Goal: Information Seeking & Learning: Learn about a topic

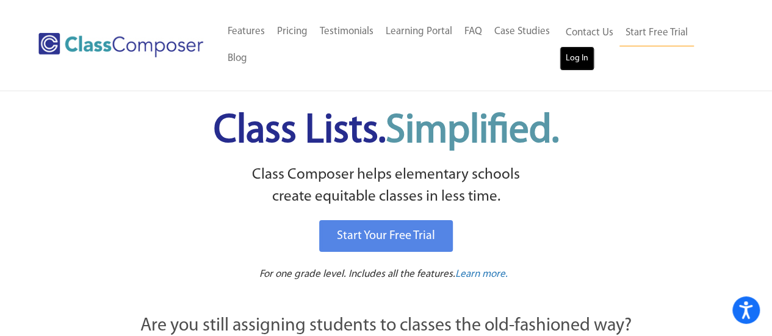
click at [570, 59] on link "Log In" at bounding box center [576, 58] width 35 height 24
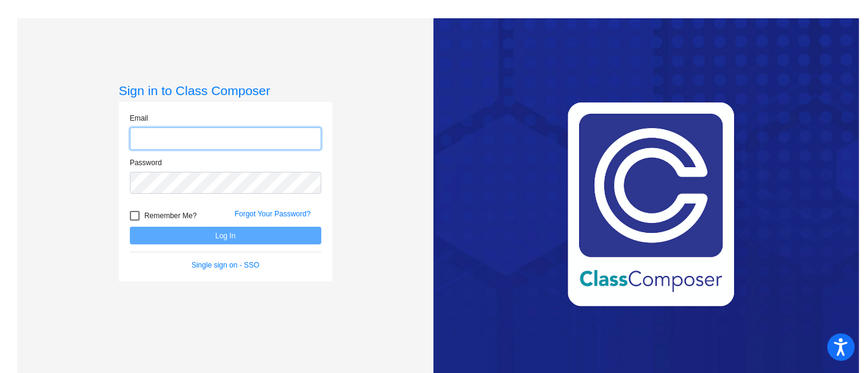
type input "[EMAIL_ADDRESS][DOMAIN_NAME]"
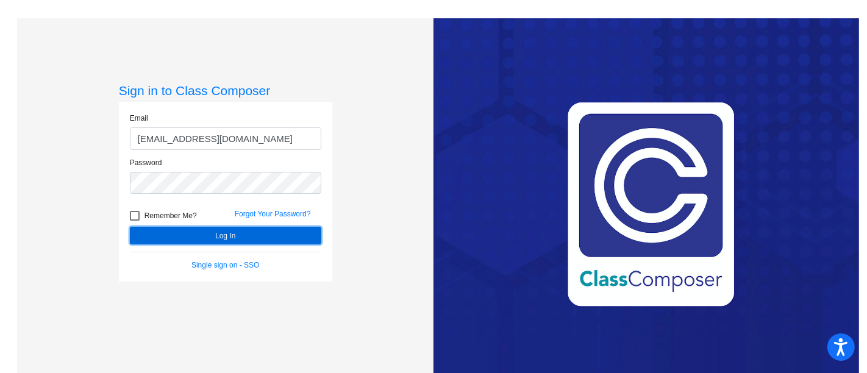
click at [247, 230] on button "Log In" at bounding box center [226, 236] width 192 height 18
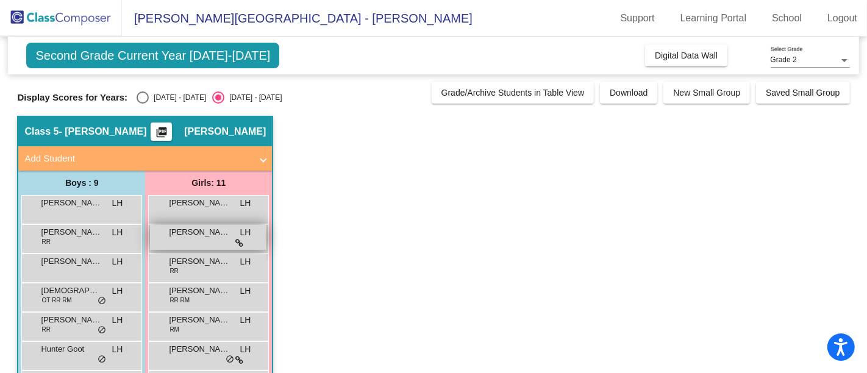
click at [237, 239] on icon at bounding box center [239, 243] width 8 height 9
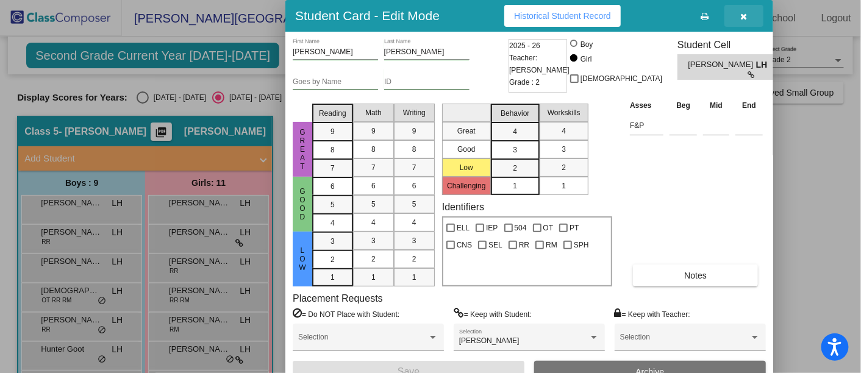
click at [741, 16] on icon "button" at bounding box center [744, 16] width 7 height 9
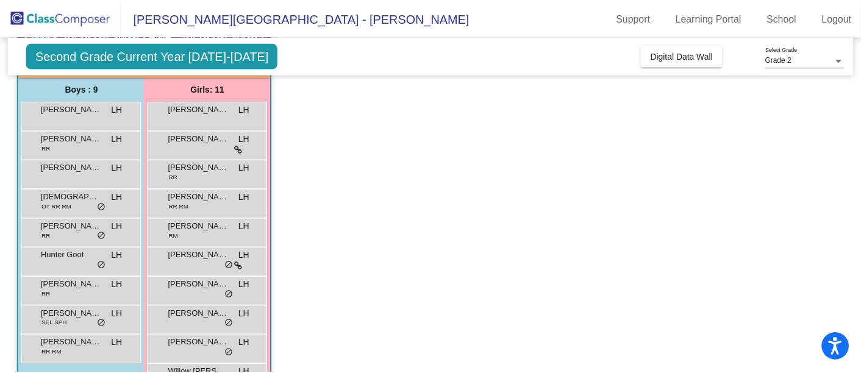
scroll to position [113, 0]
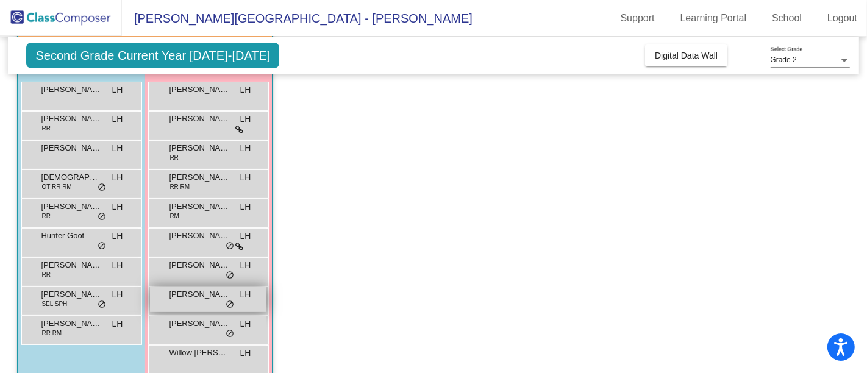
click at [232, 300] on span "do_not_disturb_alt" at bounding box center [230, 305] width 9 height 10
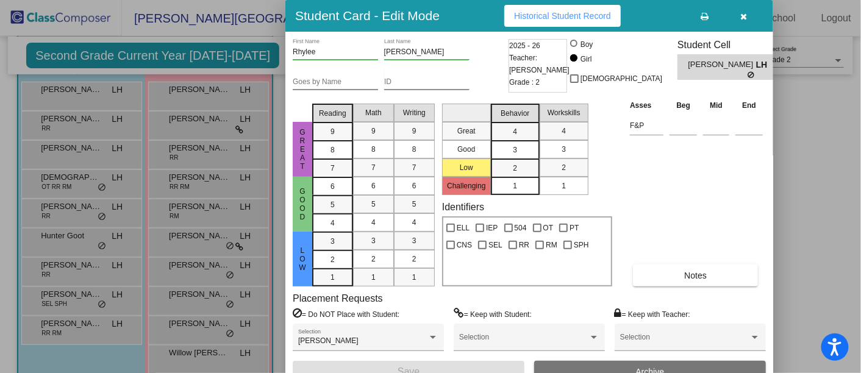
click at [576, 21] on button "Historical Student Record" at bounding box center [562, 16] width 116 height 22
click at [747, 12] on button "button" at bounding box center [744, 16] width 39 height 22
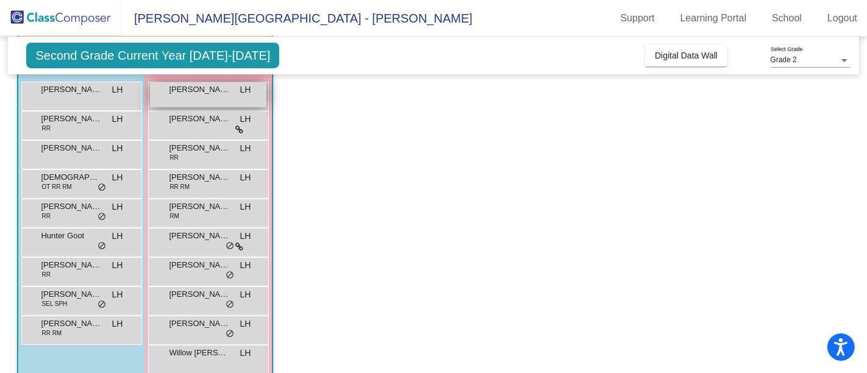
click at [207, 90] on span "[PERSON_NAME]" at bounding box center [199, 90] width 61 height 12
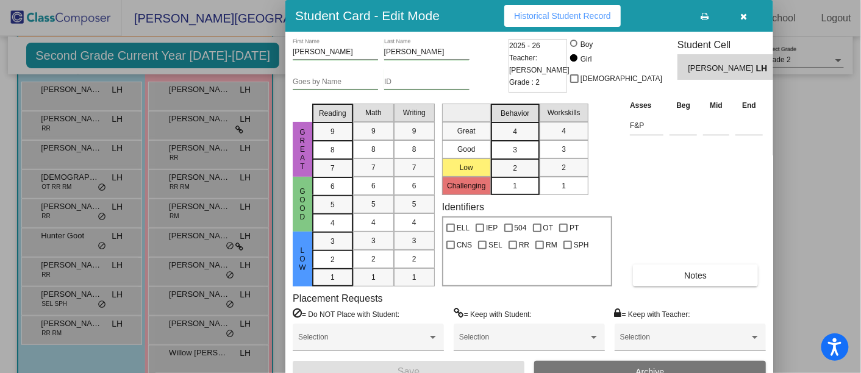
click at [545, 6] on button "Historical Student Record" at bounding box center [562, 16] width 116 height 22
click at [202, 324] on div at bounding box center [430, 186] width 861 height 373
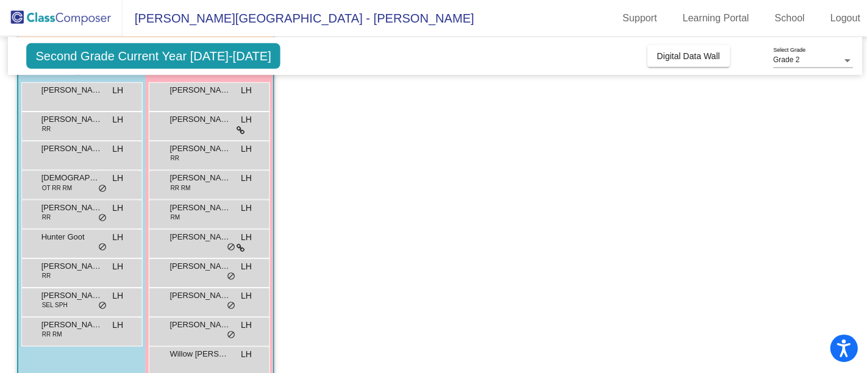
click at [202, 324] on span "[PERSON_NAME]" at bounding box center [199, 324] width 61 height 12
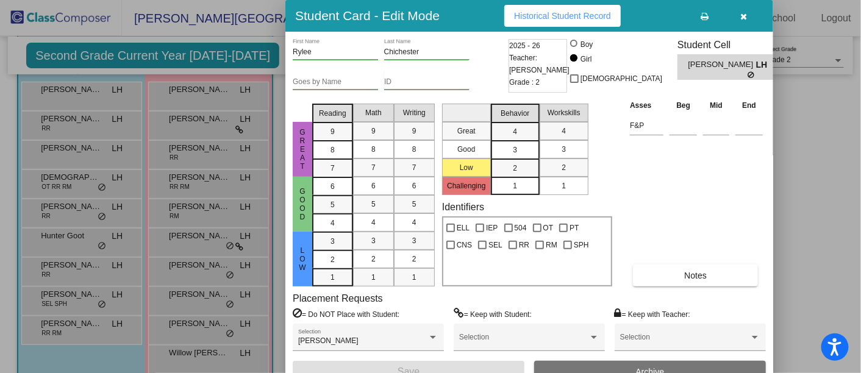
click at [567, 15] on span "Historical Student Record" at bounding box center [562, 16] width 97 height 10
